Goal: Find specific page/section: Find specific page/section

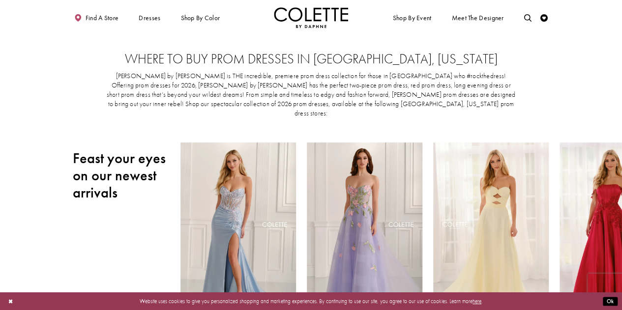
click at [104, 38] on div "Where to buy prom dresses in Vincennes, Indiana Colette by Daphne is THE incred…" at bounding box center [311, 88] width 477 height 107
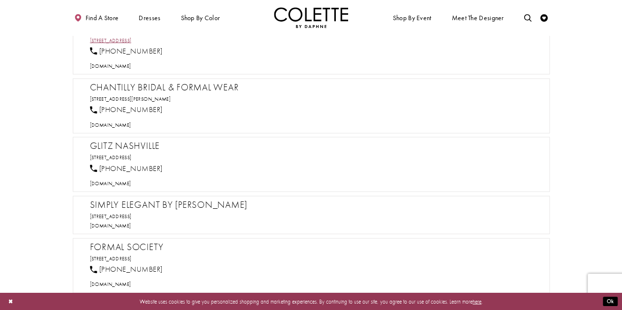
scroll to position [934, 0]
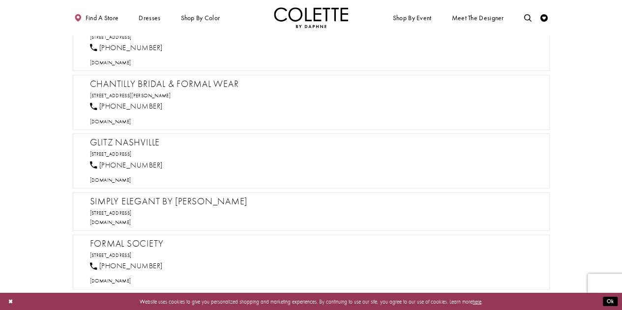
drag, startPoint x: 187, startPoint y: 189, endPoint x: 92, endPoint y: 190, distance: 94.8
drag, startPoint x: 92, startPoint y: 190, endPoint x: 305, endPoint y: 187, distance: 212.8
click at [305, 196] on h2 "Simply Elegant by Cheri" at bounding box center [315, 201] width 450 height 11
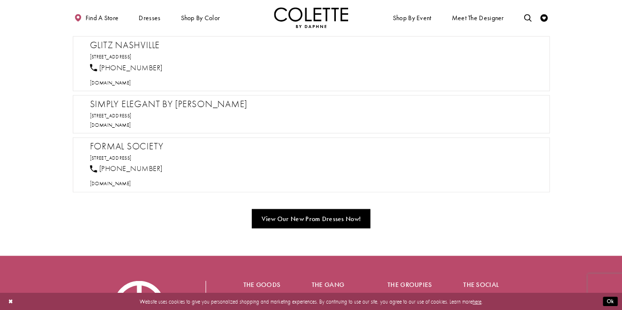
scroll to position [1032, 0]
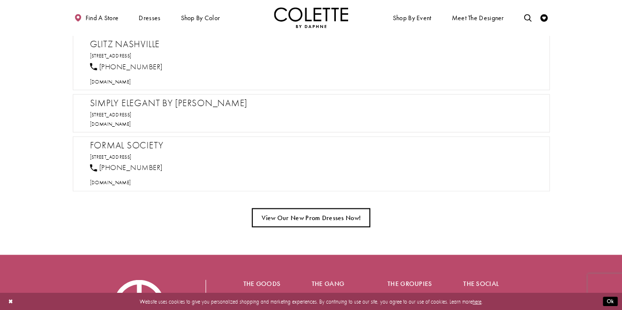
click at [307, 208] on link "View Our New Prom Dresses Now!" at bounding box center [311, 217] width 119 height 19
